Goal: Find specific page/section: Find specific page/section

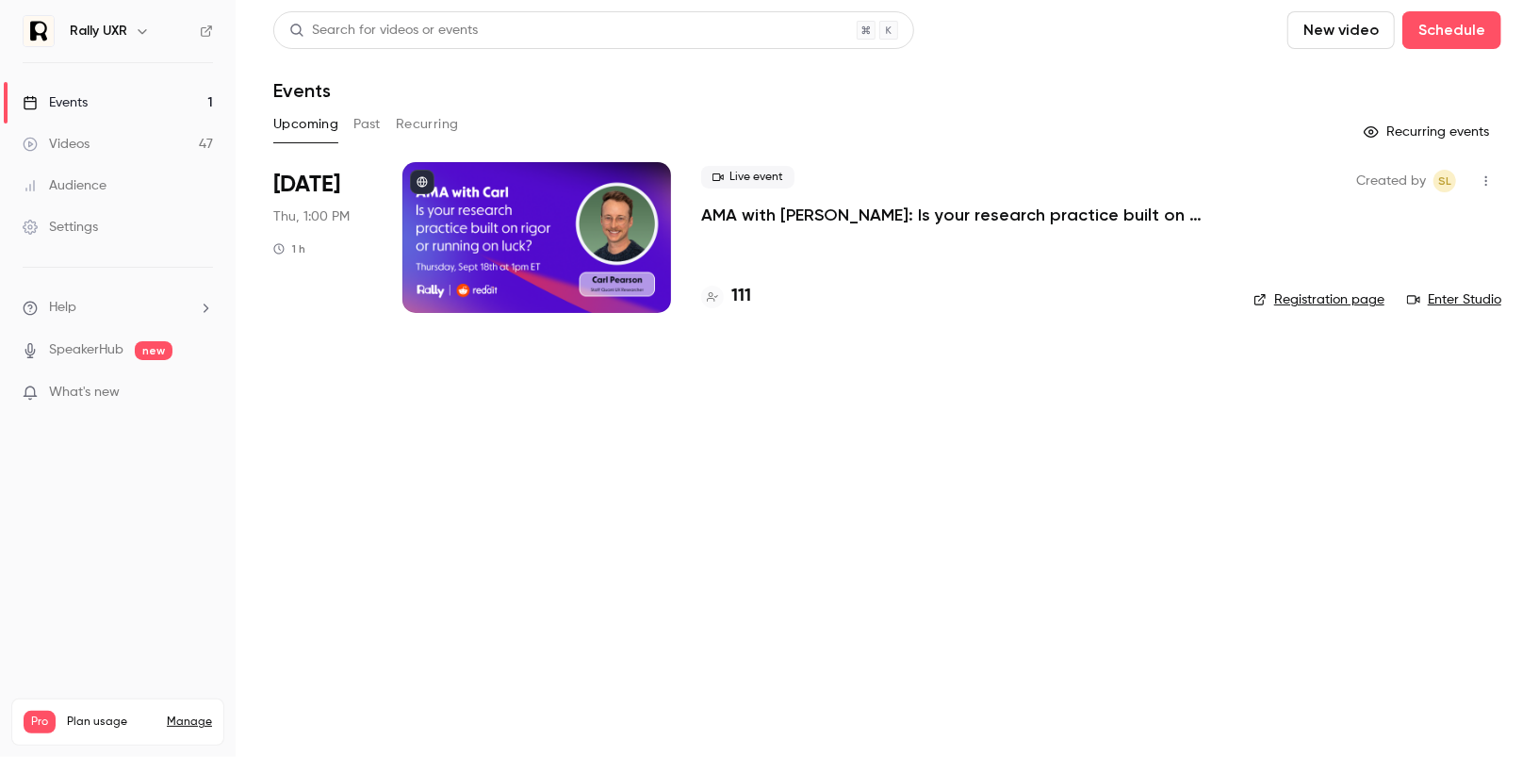
click at [547, 235] on div at bounding box center [536, 237] width 269 height 151
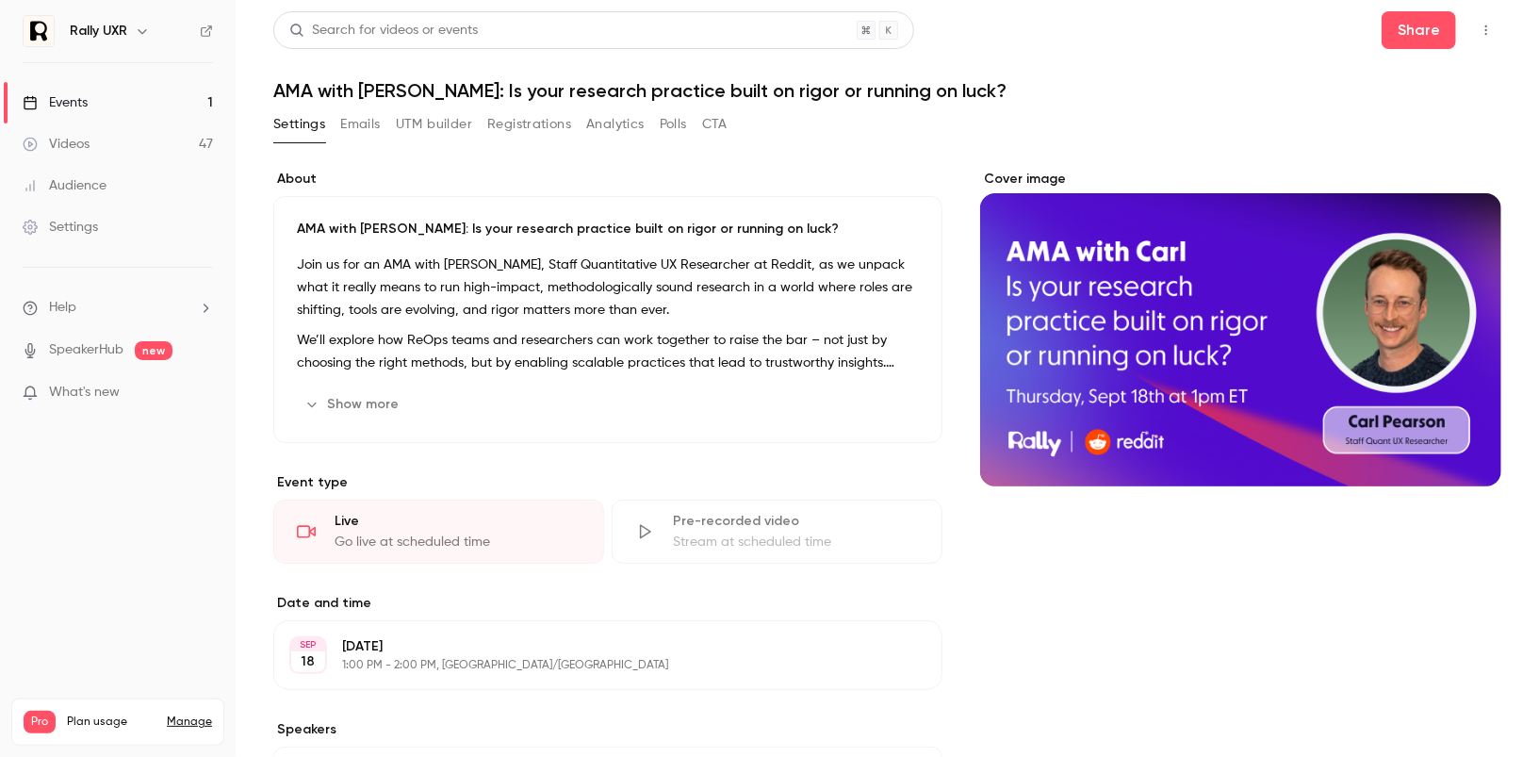
click at [522, 130] on button "Registrations" at bounding box center [529, 124] width 84 height 30
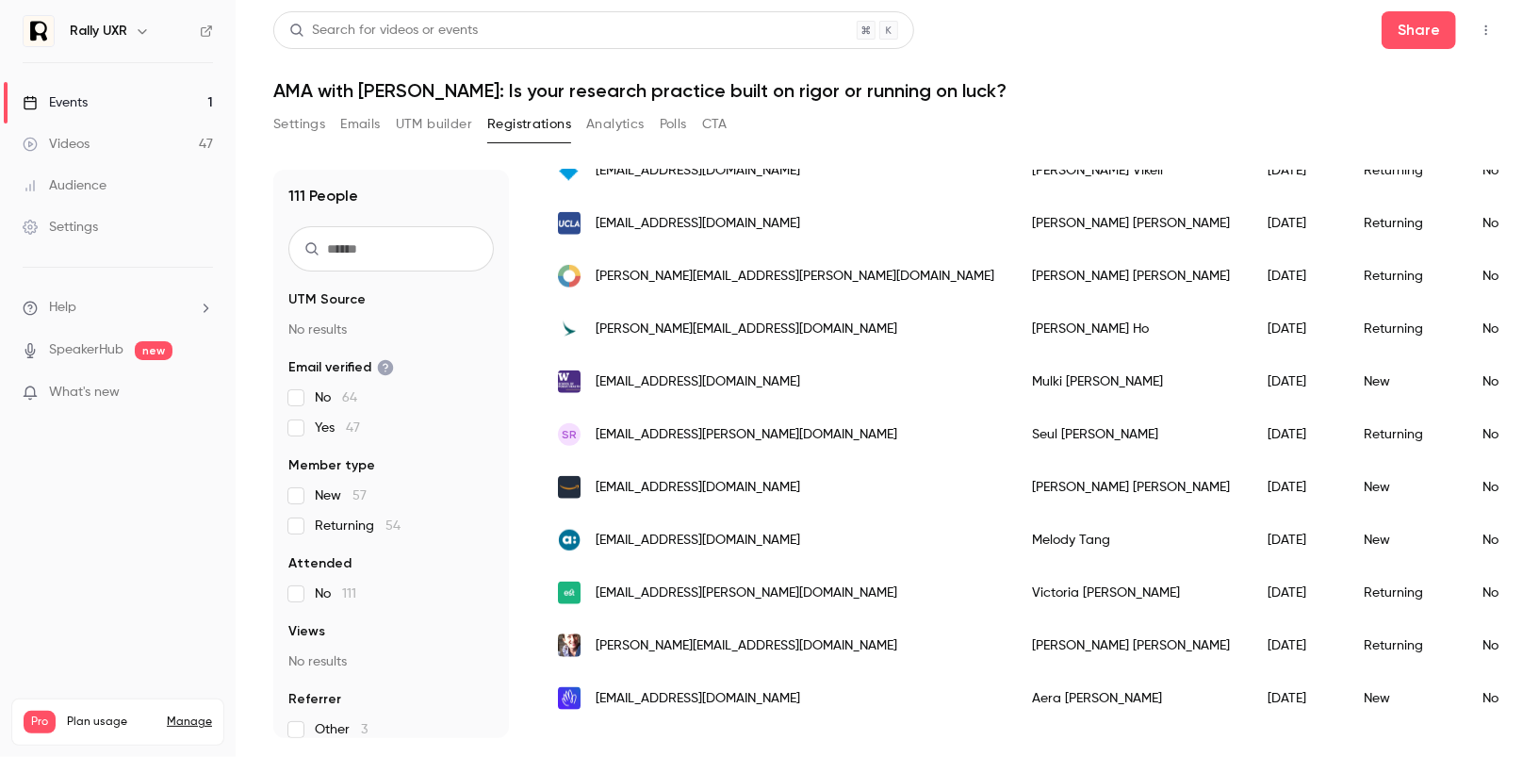
scroll to position [1362, 0]
